Goal: Task Accomplishment & Management: Manage account settings

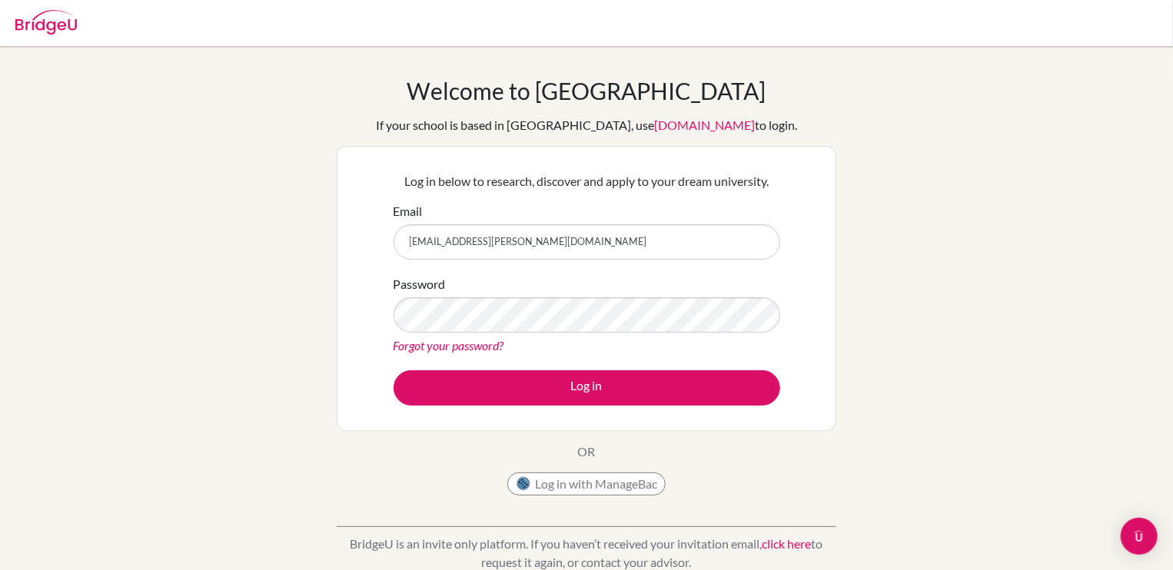
drag, startPoint x: 516, startPoint y: 223, endPoint x: 520, endPoint y: 235, distance: 12.9
click at [520, 235] on div "Email rhianna.nambiar@inventureacademy.com" at bounding box center [586, 231] width 387 height 58
click at [520, 235] on input "rhianna.nambiar@inventureacademy.com" at bounding box center [586, 241] width 387 height 35
type input "[EMAIL_ADDRESS][PERSON_NAME][DOMAIN_NAME]"
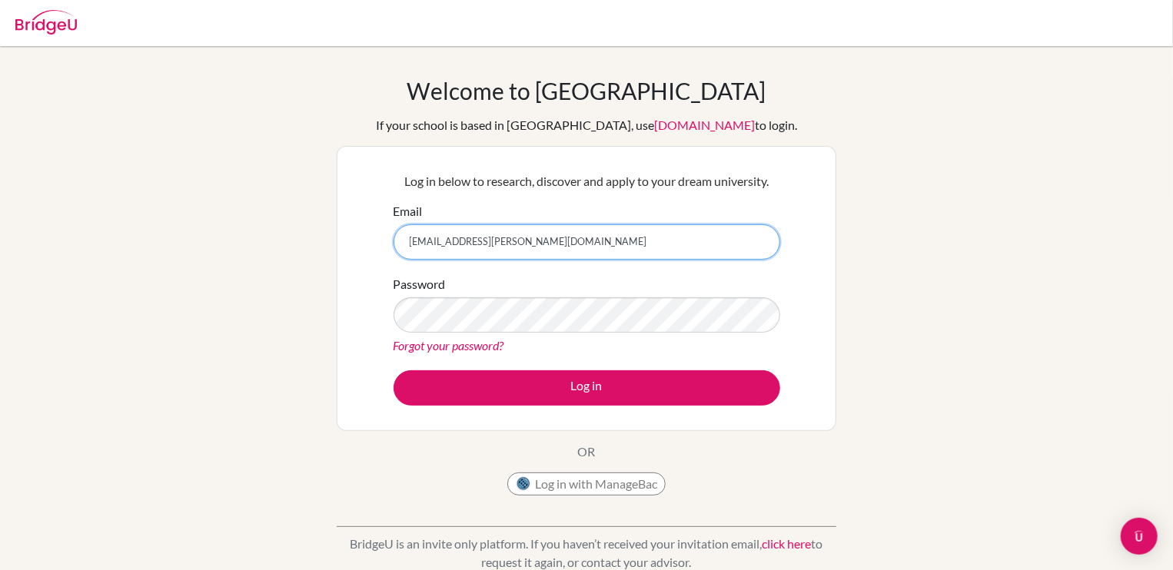
click at [393, 370] on button "Log in" at bounding box center [586, 387] width 387 height 35
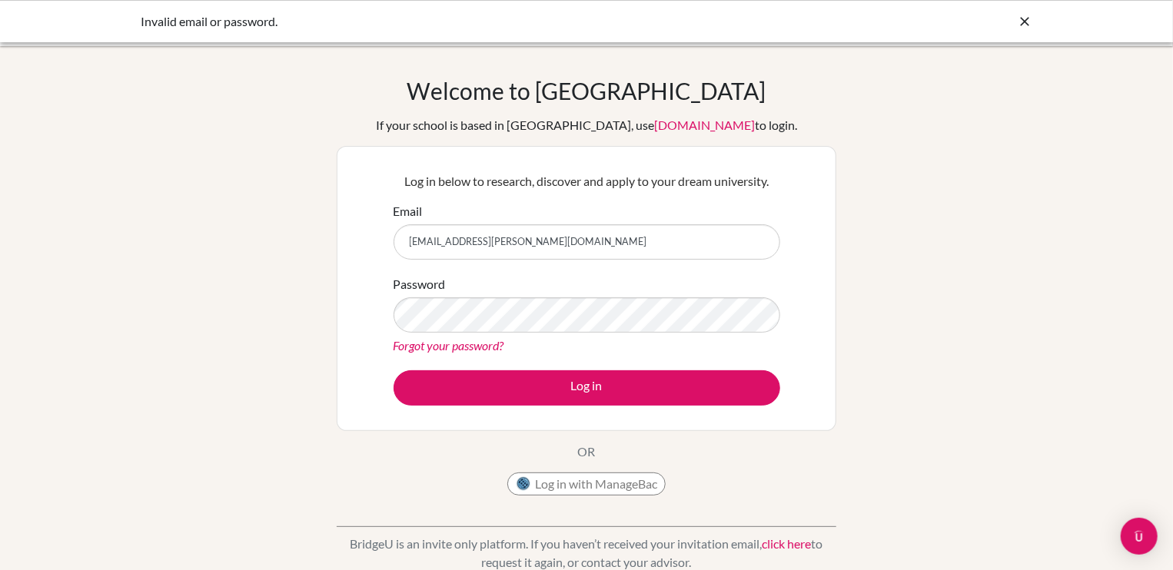
click at [393, 370] on button "Log in" at bounding box center [586, 387] width 387 height 35
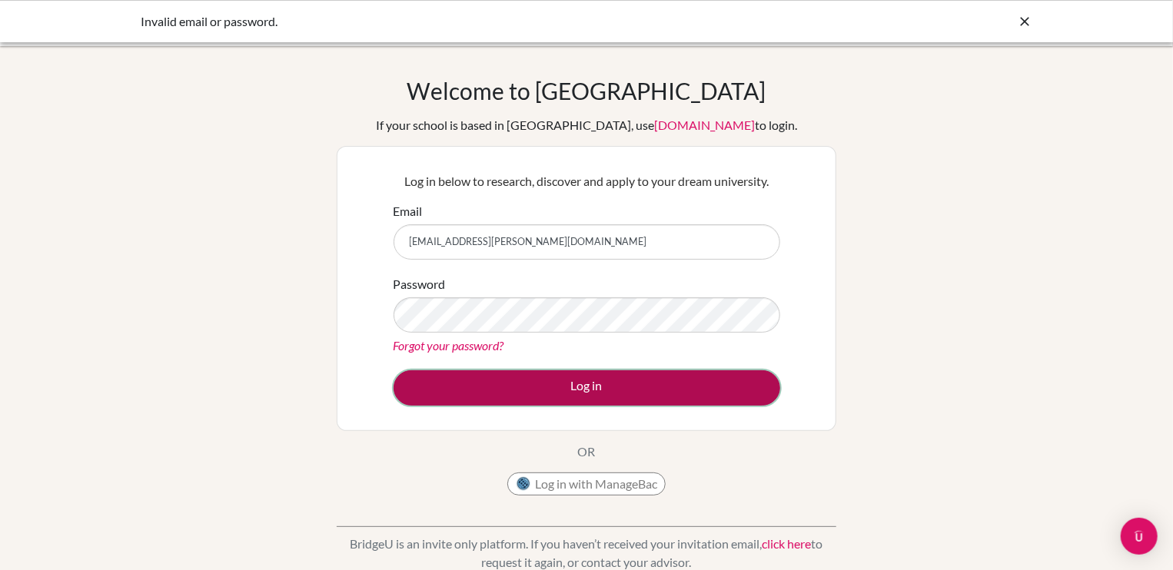
click at [483, 400] on button "Log in" at bounding box center [586, 387] width 387 height 35
click at [676, 400] on button "Log in" at bounding box center [586, 387] width 387 height 35
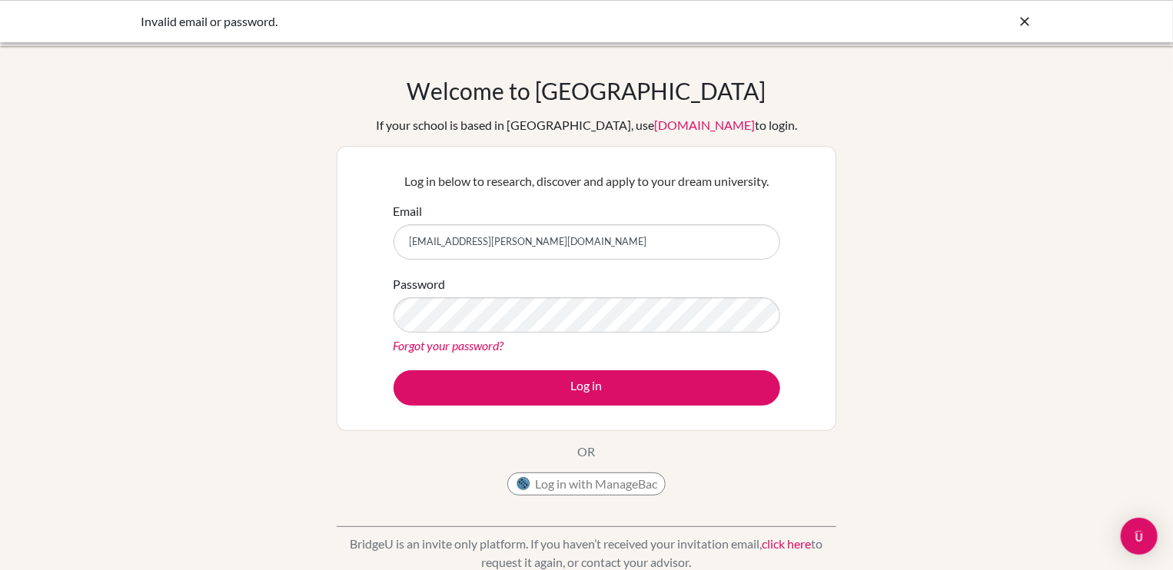
click at [633, 242] on input "[EMAIL_ADDRESS][PERSON_NAME][DOMAIN_NAME]" at bounding box center [586, 241] width 387 height 35
click at [475, 243] on input "[EMAIL_ADDRESS][PERSON_NAME][DOMAIN_NAME]" at bounding box center [586, 241] width 387 height 35
click at [507, 245] on input "[EMAIL_ADDRESS][PERSON_NAME][DOMAIN_NAME]" at bounding box center [586, 241] width 387 height 35
click at [500, 241] on input "[EMAIL_ADDRESS][PERSON_NAME][DOMAIN_NAME]" at bounding box center [586, 241] width 387 height 35
type input "rhianna.nambiar@inventureacademy.com"
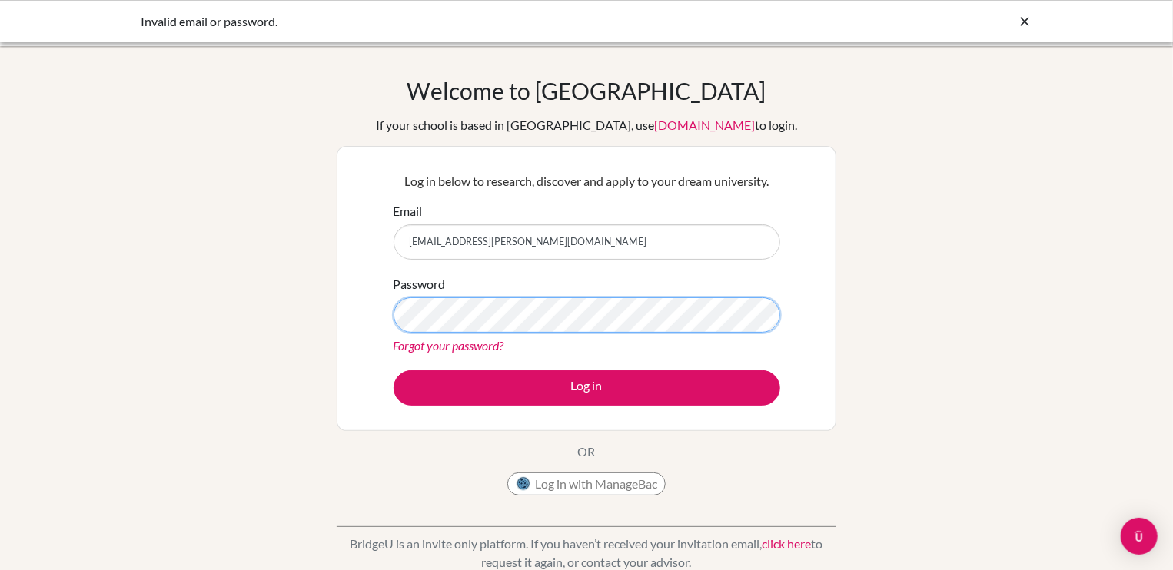
click at [393, 370] on button "Log in" at bounding box center [586, 387] width 387 height 35
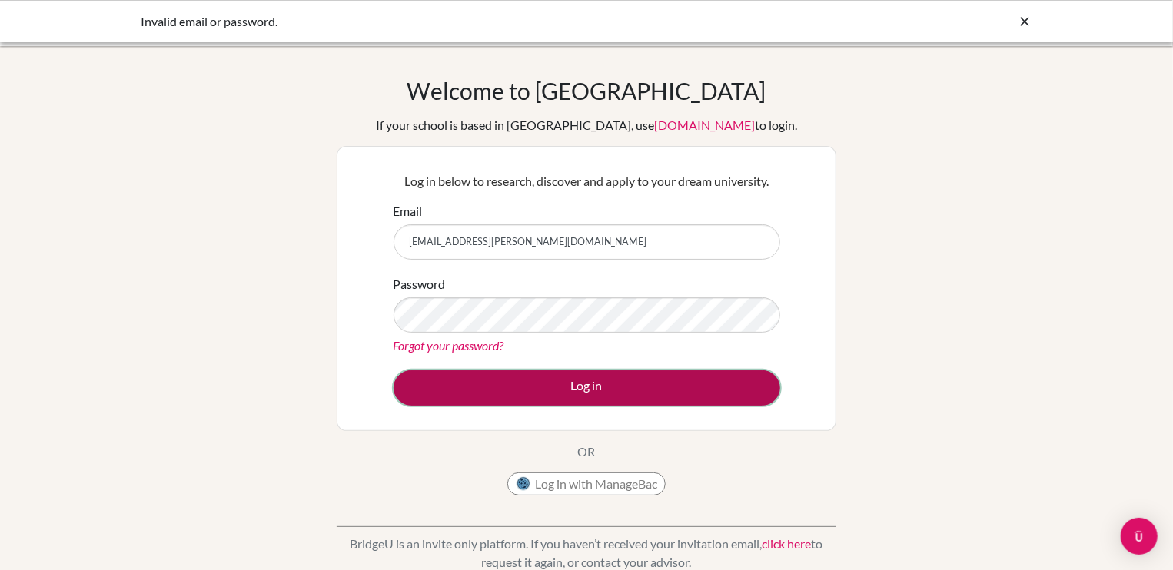
click at [659, 396] on button "Log in" at bounding box center [586, 387] width 387 height 35
